Goal: Navigation & Orientation: Find specific page/section

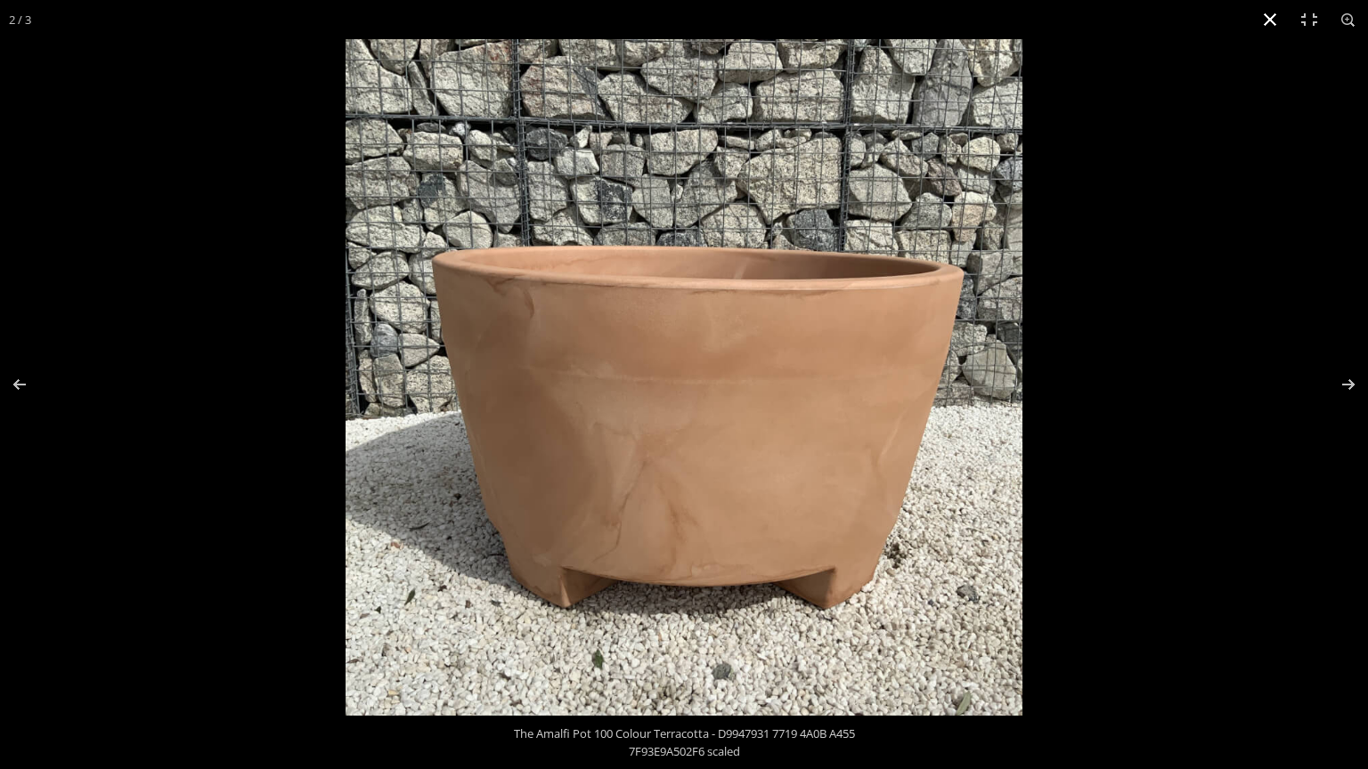
click at [1267, 25] on button "Close (Esc)" at bounding box center [1269, 19] width 39 height 39
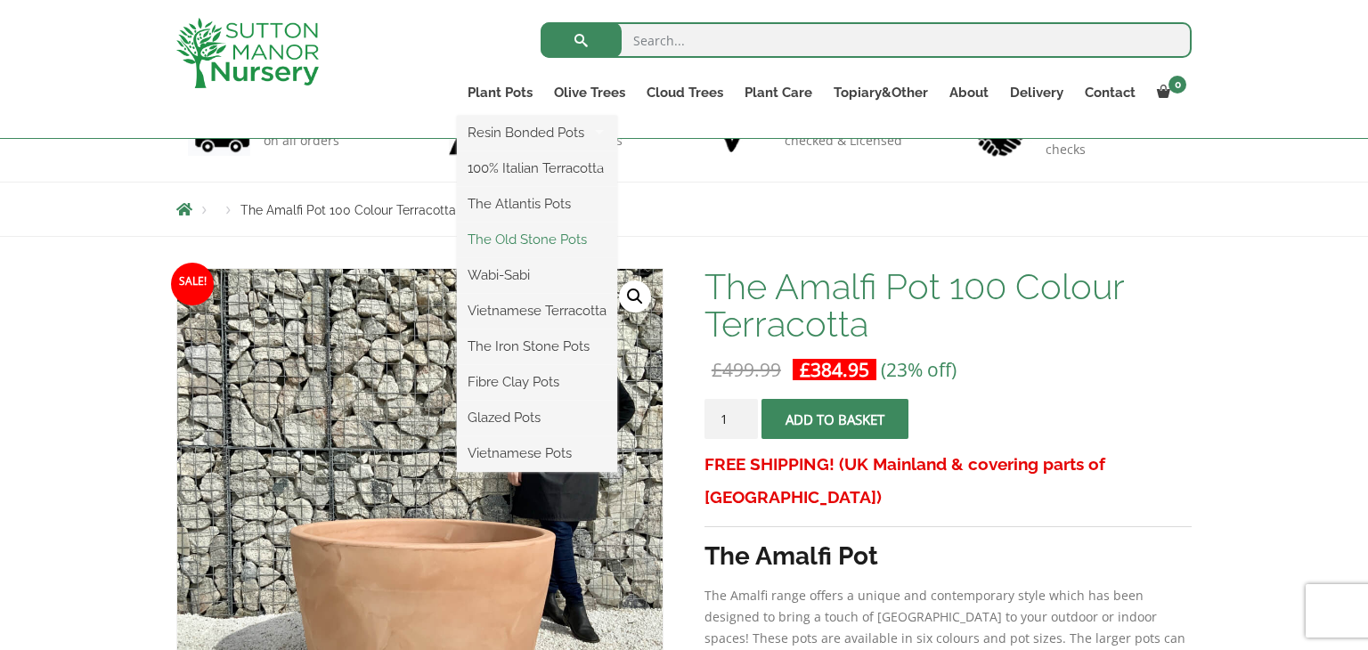
click at [555, 228] on link "The Old Stone Pots" at bounding box center [537, 239] width 160 height 27
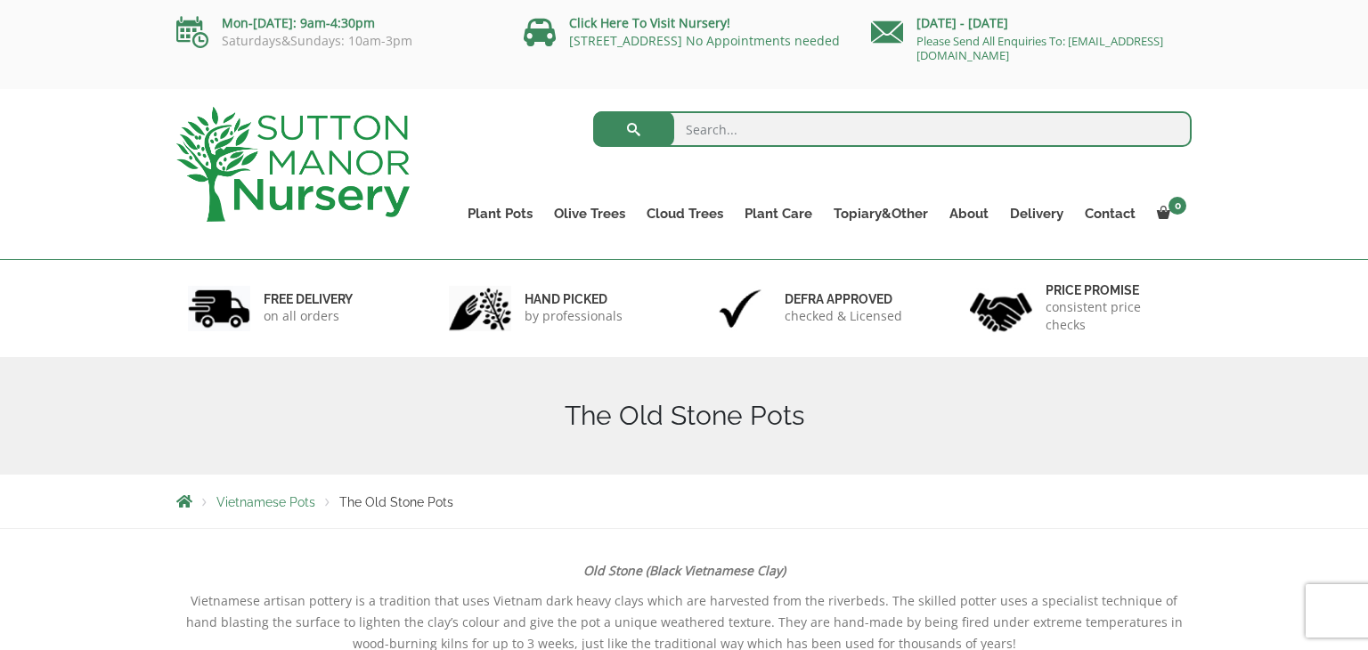
click at [1186, 62] on div "Monday - Sunday Please Send All Enquiries To: enquiries@suttonmanornursery.co.uk" at bounding box center [1031, 41] width 321 height 59
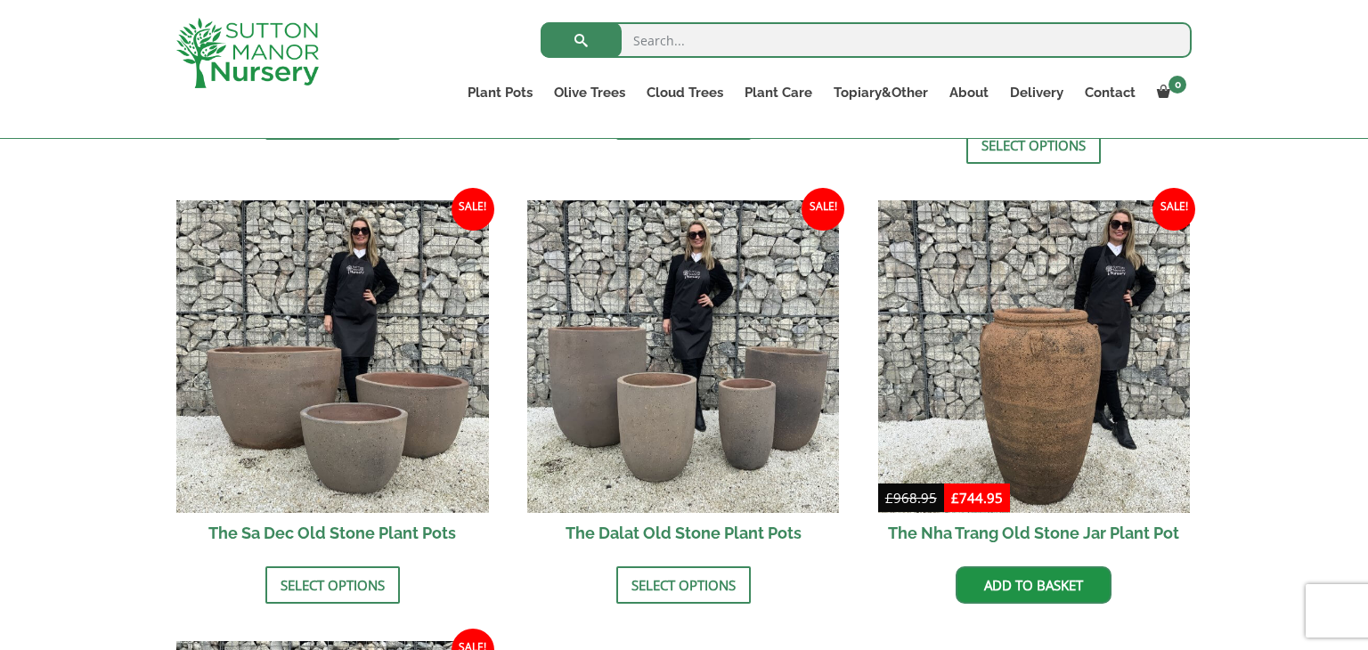
scroll to position [1033, 0]
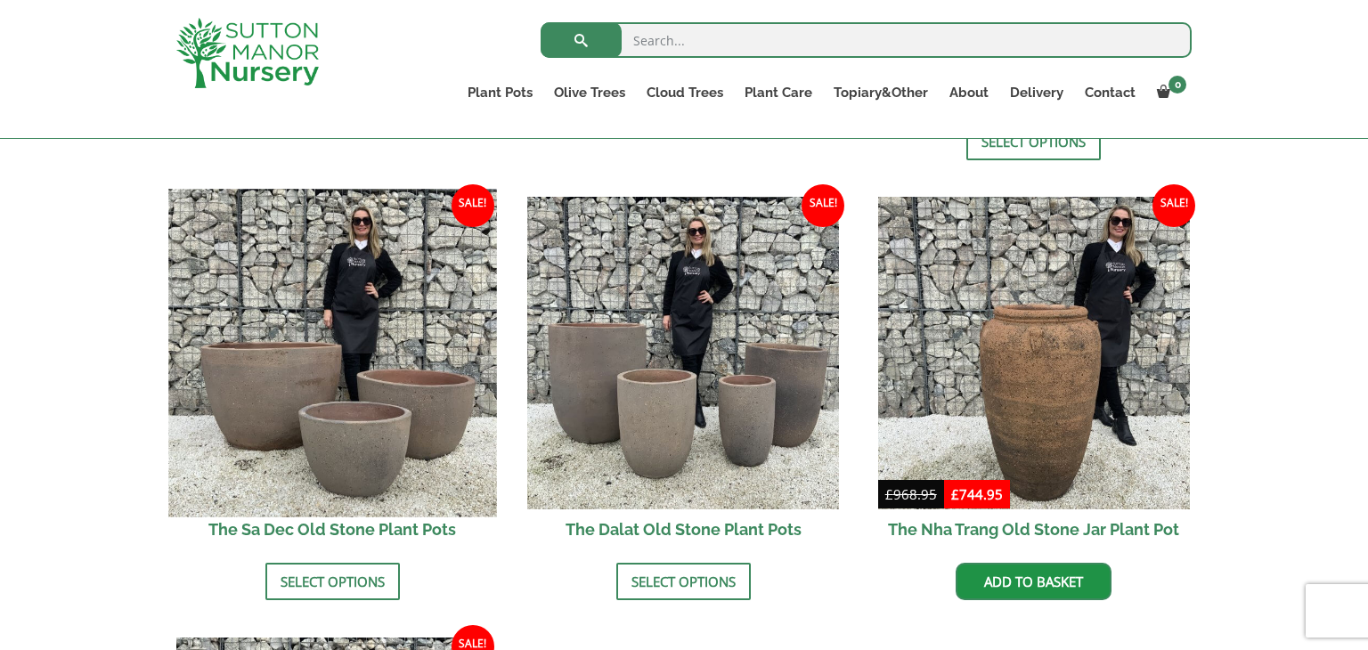
click at [279, 384] on img at bounding box center [332, 354] width 328 height 328
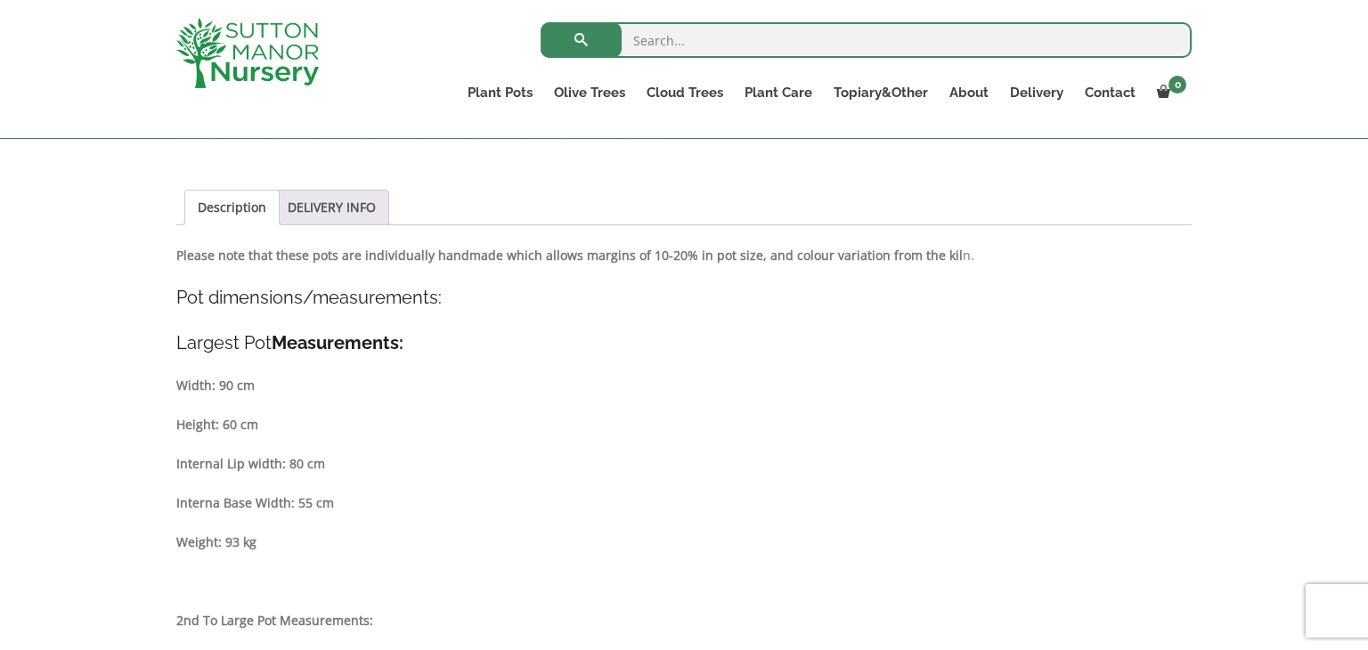
scroll to position [855, 0]
